Goal: Check status: Check status

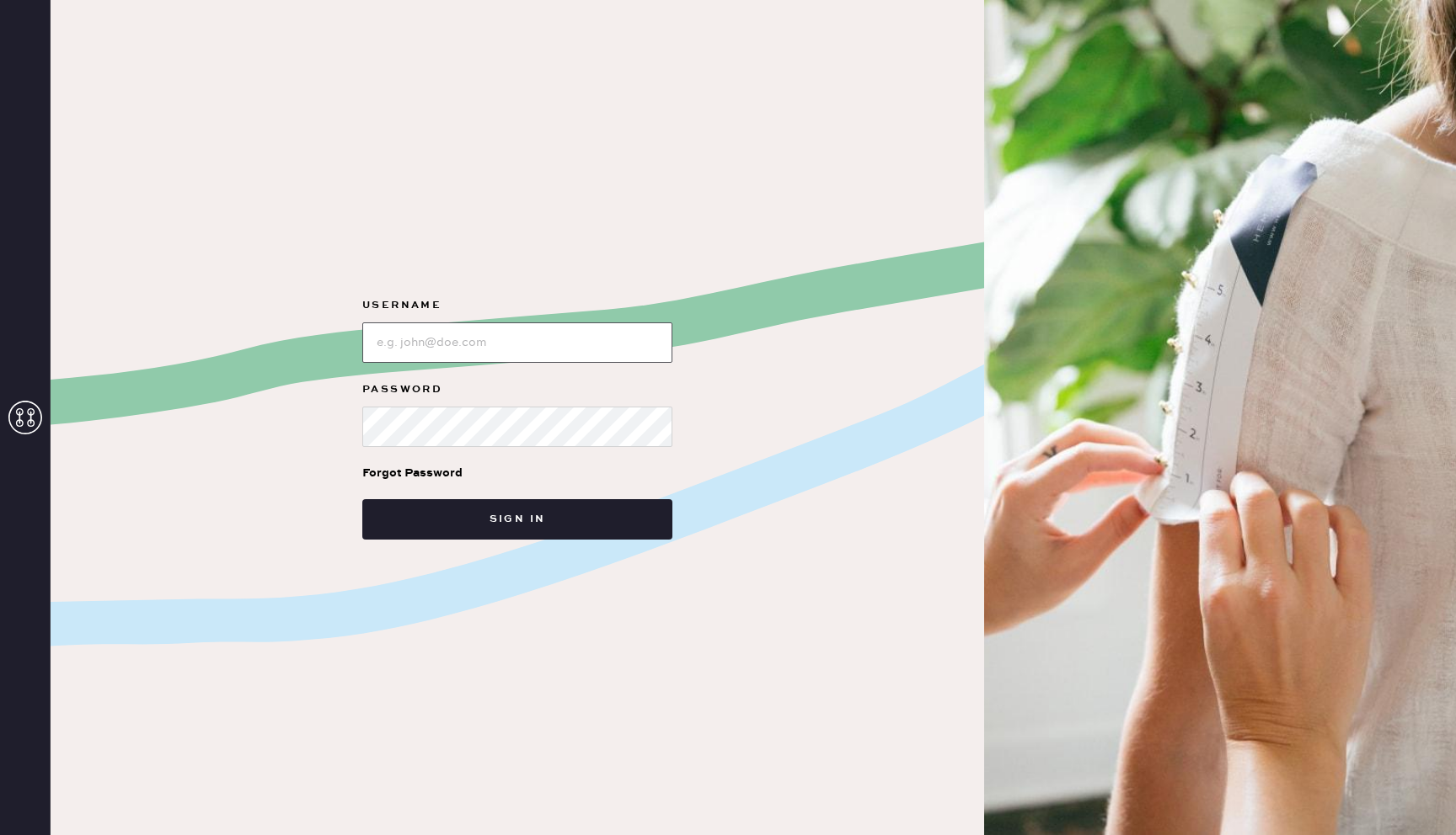
click at [492, 341] on input "loginName" at bounding box center [517, 342] width 310 height 40
type input "[EMAIL_ADDRESS][DOMAIN_NAME]"
click at [362, 500] on button "Sign in" at bounding box center [517, 520] width 310 height 40
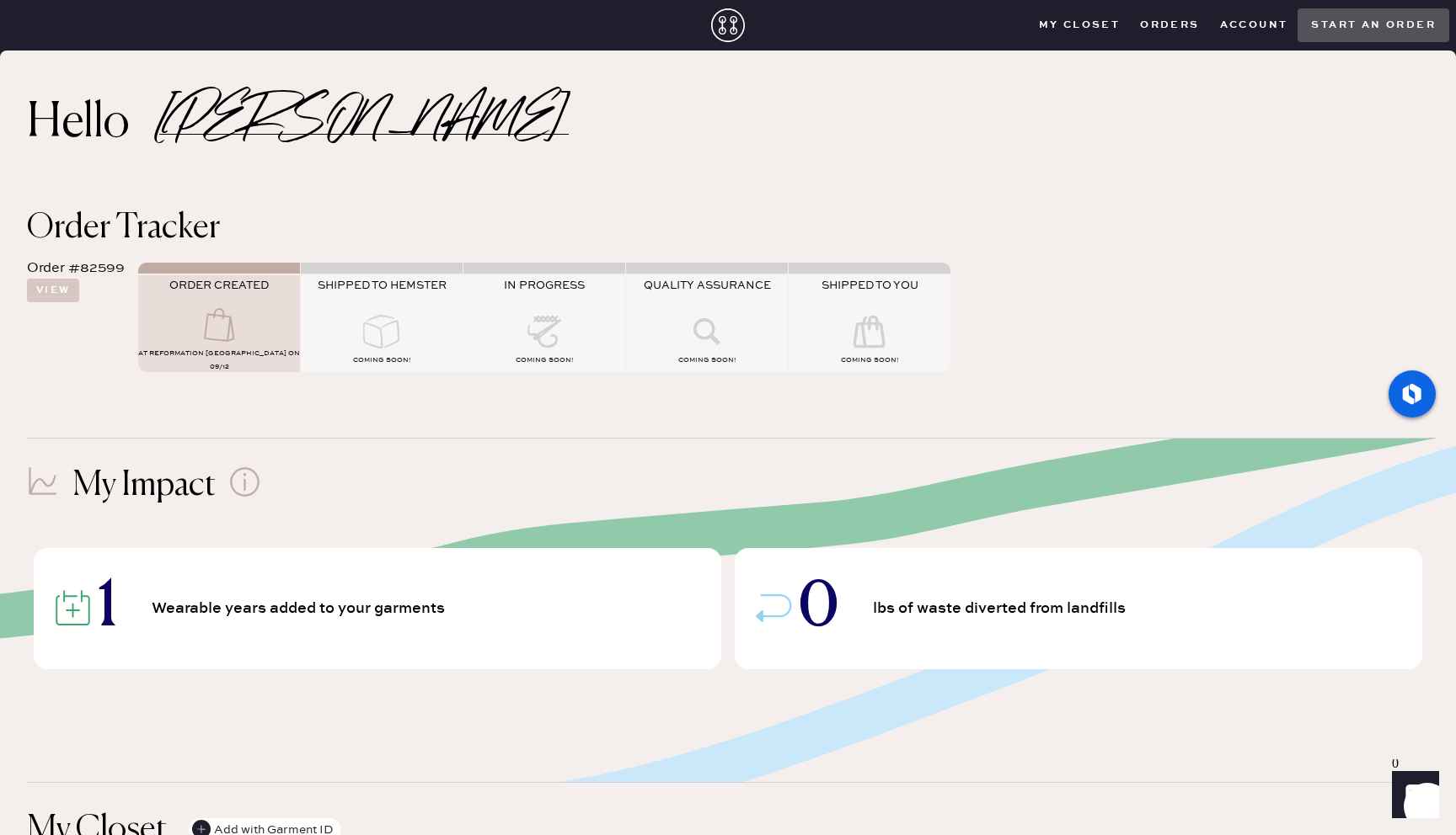
click at [210, 321] on use at bounding box center [219, 324] width 31 height 33
click at [56, 279] on button "View" at bounding box center [53, 290] width 52 height 23
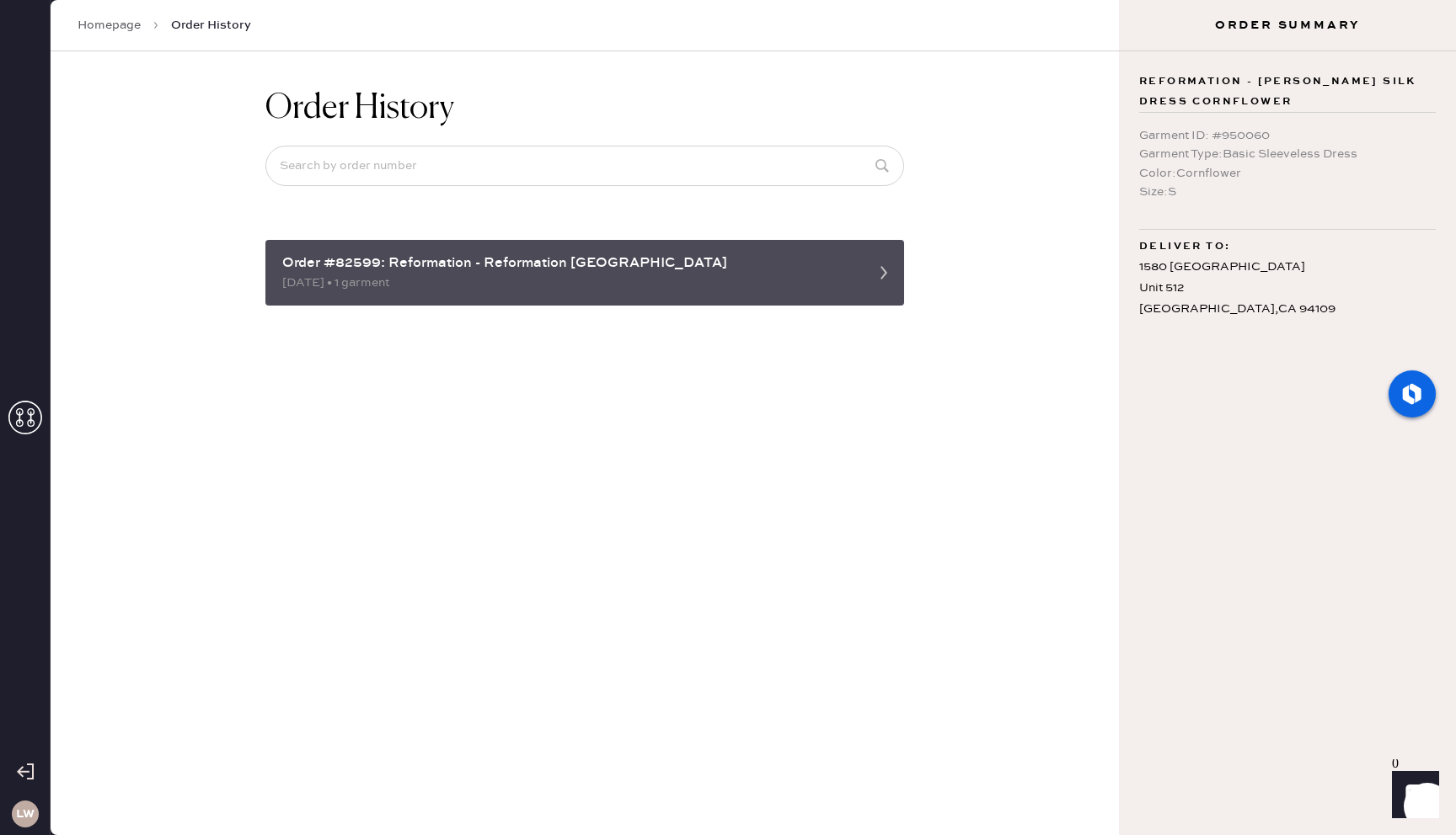
click at [712, 273] on div "Order #82599: Reformation - Reformation [GEOGRAPHIC_DATA]" at bounding box center [569, 263] width 575 height 20
click at [863, 288] on div "Order #82599: Reformation - Reformation [GEOGRAPHIC_DATA] [DATE] • 1 garment" at bounding box center [585, 272] width 639 height 66
